Goal: Communication & Community: Answer question/provide support

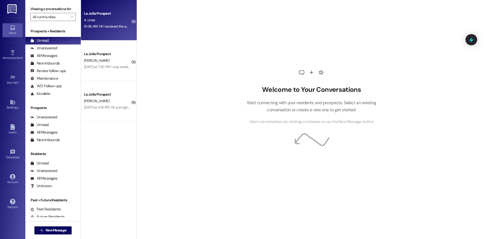
click at [104, 11] on div "La Jolla Prospect" at bounding box center [107, 13] width 47 height 5
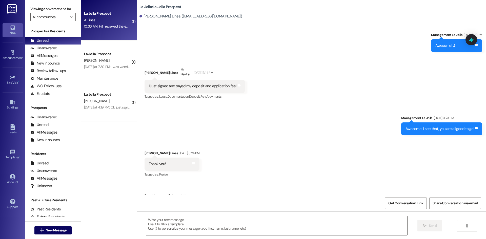
scroll to position [221, 0]
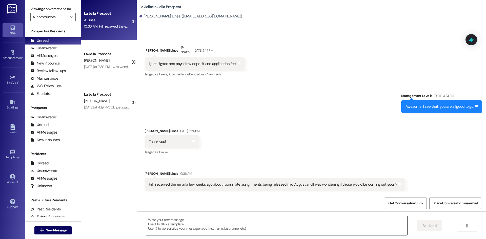
click at [273, 220] on textarea at bounding box center [276, 225] width 261 height 19
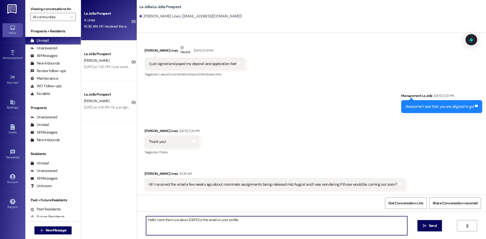
type textarea "Hello! I sent them out about [DATE] to the email on your profile!"
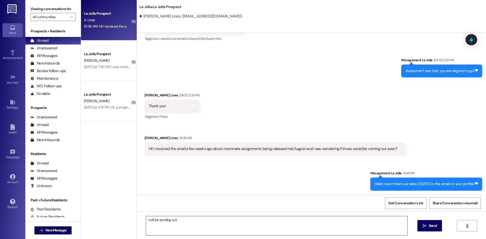
click at [190, 216] on div "I will be sending out" at bounding box center [277, 225] width 262 height 19
click at [192, 221] on textarea "I will be sending out" at bounding box center [276, 225] width 261 height 19
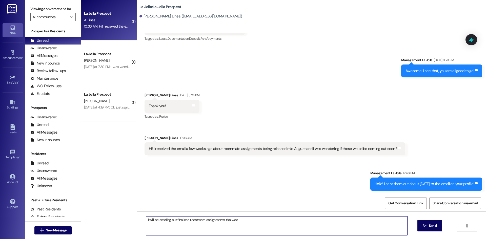
type textarea "I will be sending out finalized roommate assignments this week"
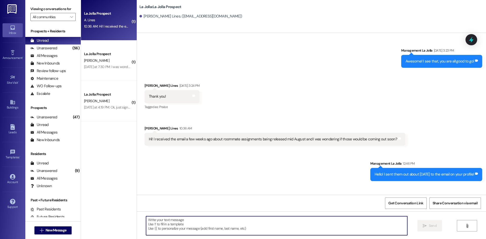
scroll to position [292, 0]
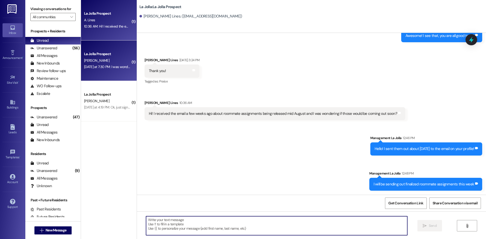
click at [105, 62] on div "[PERSON_NAME]" at bounding box center [108, 60] width 48 height 6
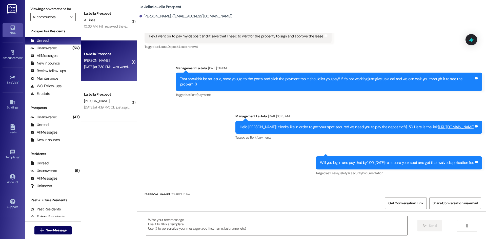
scroll to position [366, 0]
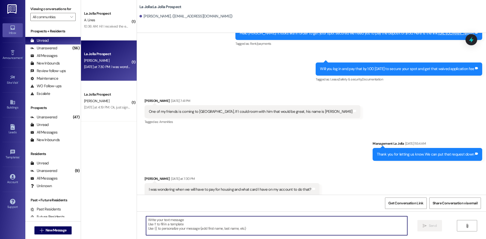
click at [175, 224] on textarea at bounding box center [276, 225] width 261 height 19
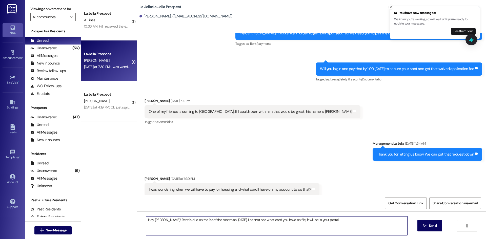
type textarea "Hey [PERSON_NAME]! Rent is due on the 1st of the month so [DATE]. I cannot see …"
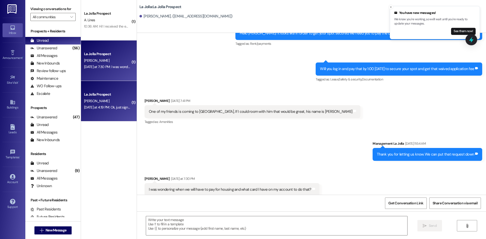
click at [84, 107] on div "[DATE] at 4:19 PM: Ok, just signed it [DATE] at 4:19 PM: Ok, just signed it" at bounding box center [109, 107] width 50 height 5
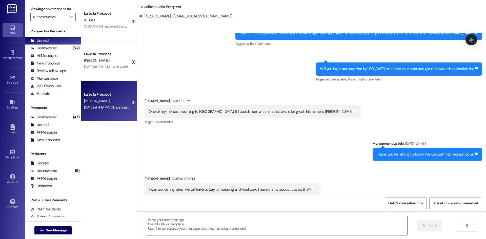
scroll to position [219, 0]
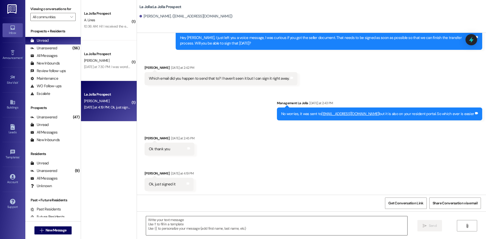
click at [226, 234] on textarea at bounding box center [276, 225] width 261 height 19
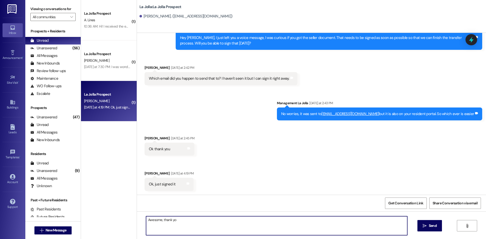
type textarea "Awesome, thank you"
click at [223, 225] on textarea at bounding box center [276, 225] width 261 height 19
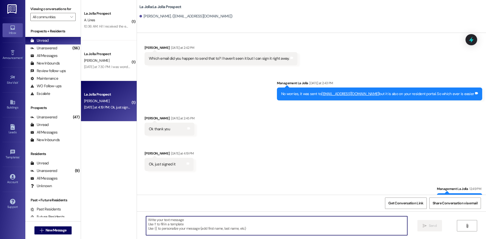
scroll to position [254, 0]
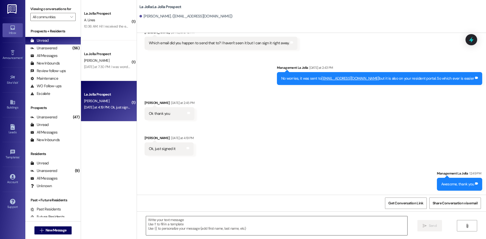
click at [225, 216] on div at bounding box center [277, 225] width 262 height 19
click at [223, 219] on textarea at bounding box center [276, 225] width 261 height 19
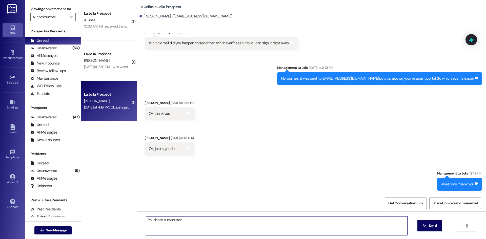
type textarea "Your lease is transfered!"
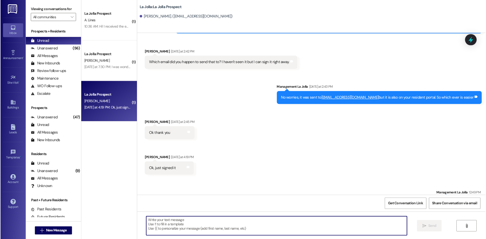
scroll to position [290, 0]
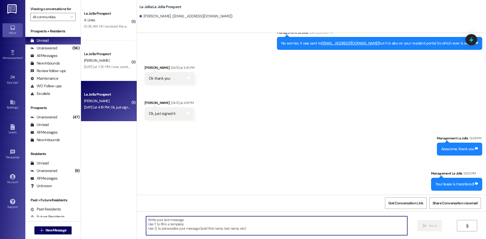
click at [213, 225] on textarea at bounding box center [276, 225] width 261 height 19
drag, startPoint x: 155, startPoint y: 219, endPoint x: 169, endPoint y: 221, distance: 13.6
click at [169, 221] on textarea "Transfered" at bounding box center [276, 225] width 261 height 19
type textarea "T"
click at [60, 229] on span "New Message" at bounding box center [56, 229] width 21 height 5
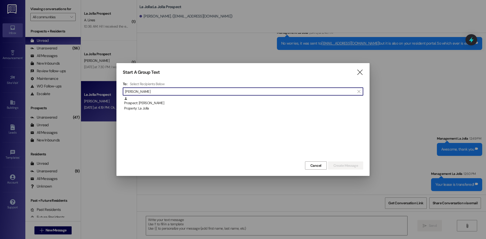
type input "[PERSON_NAME]"
click at [135, 103] on div "Prospect: [PERSON_NAME] Property: [GEOGRAPHIC_DATA]" at bounding box center [243, 104] width 239 height 14
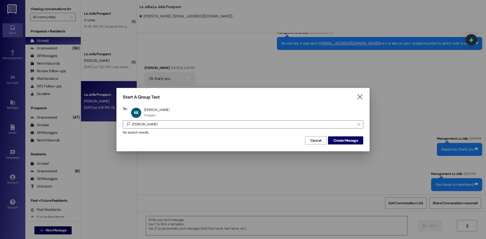
click at [367, 138] on div "Start A Group Text  To: KK [PERSON_NAME] [PERSON_NAME] Prospect Prospect click…" at bounding box center [242, 119] width 253 height 63
click at [353, 138] on span "Create Message" at bounding box center [345, 140] width 25 height 5
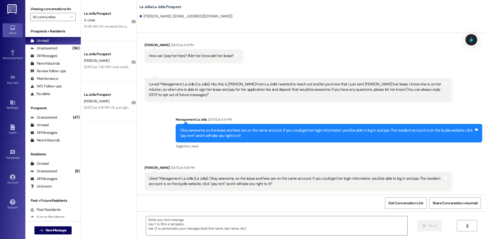
scroll to position [54, 0]
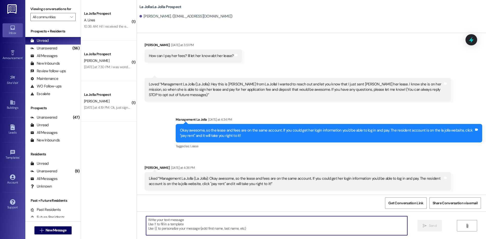
click at [193, 234] on textarea at bounding box center [276, 225] width 261 height 19
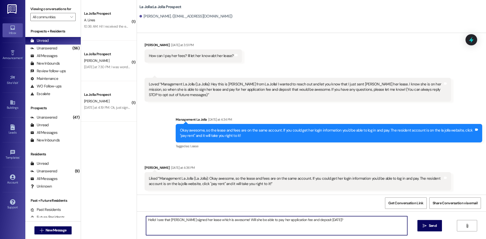
drag, startPoint x: 324, startPoint y: 219, endPoint x: 143, endPoint y: 226, distance: 181.1
click at [146, 226] on textarea "Hello! I see that [PERSON_NAME] signed her lease which is awesome! Will she be …" at bounding box center [276, 225] width 261 height 19
type textarea "Hello! I see that [PERSON_NAME] signed her lease which is awesome! Will she be …"
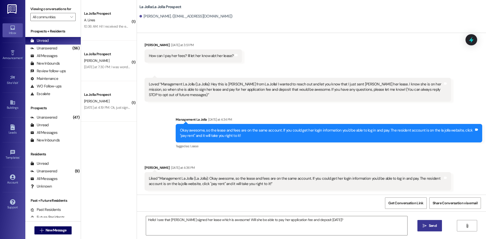
click at [437, 222] on button " Send" at bounding box center [429, 225] width 25 height 11
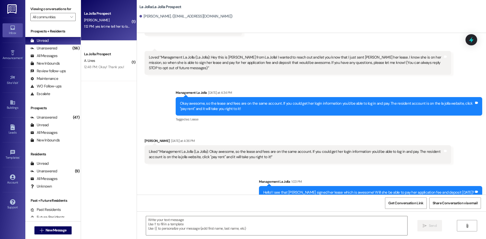
scroll to position [127, 0]
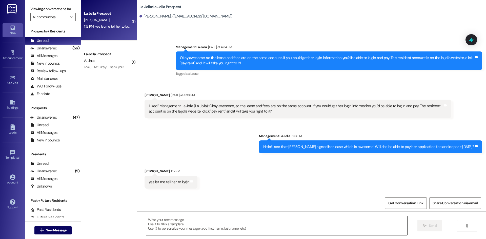
click at [201, 225] on textarea at bounding box center [276, 225] width 261 height 19
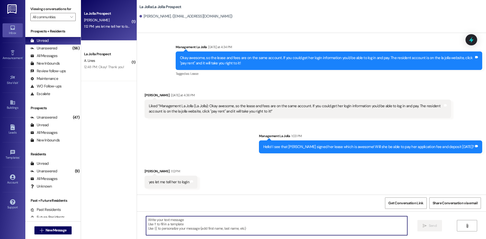
paste textarea "[URL][DOMAIN_NAME]"
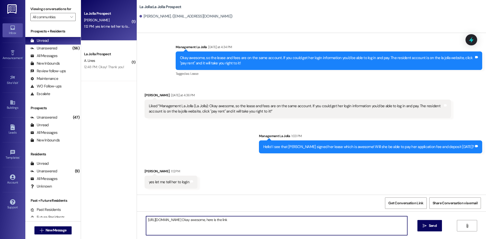
type textarea "[URL][DOMAIN_NAME] Okay awesome, here is the link!"
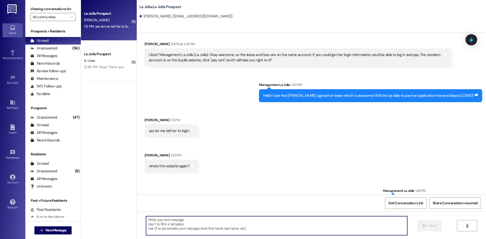
scroll to position [195, 0]
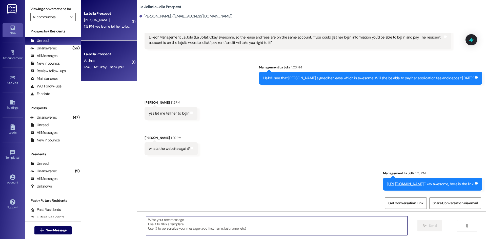
click at [100, 65] on div "12:48 PM: Okay! Thank you! 12:48 PM: Okay! Thank you!" at bounding box center [104, 67] width 40 height 5
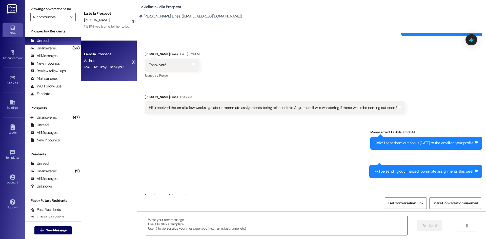
scroll to position [321, 0]
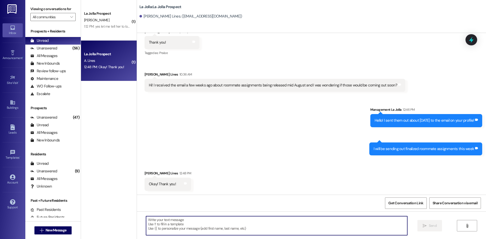
click at [189, 232] on textarea at bounding box center [276, 225] width 261 height 19
type textarea "Yep!!"
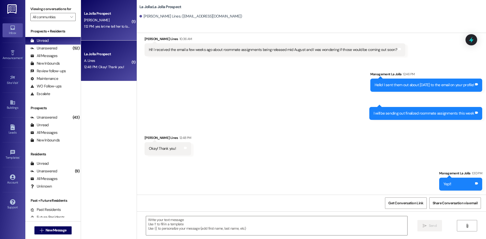
click at [108, 38] on div "La Jolla Prospect [PERSON_NAME] 1:12 PM: yes let me tell her to login 1:12 PM: …" at bounding box center [109, 20] width 56 height 40
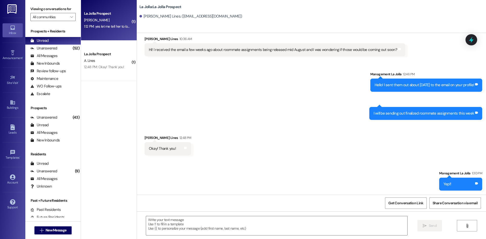
scroll to position [203, 0]
